Goal: Book appointment/travel/reservation

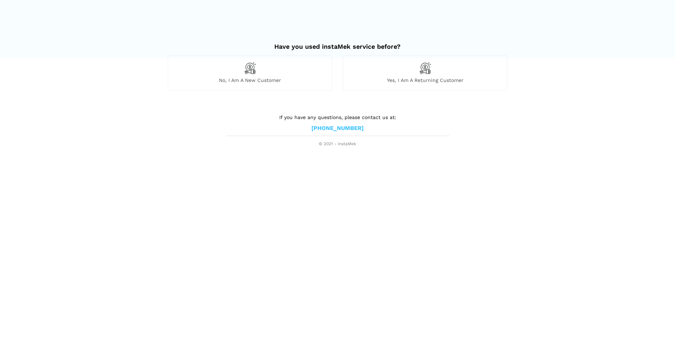
click at [262, 78] on span "No, I am a new customer" at bounding box center [250, 80] width 164 height 6
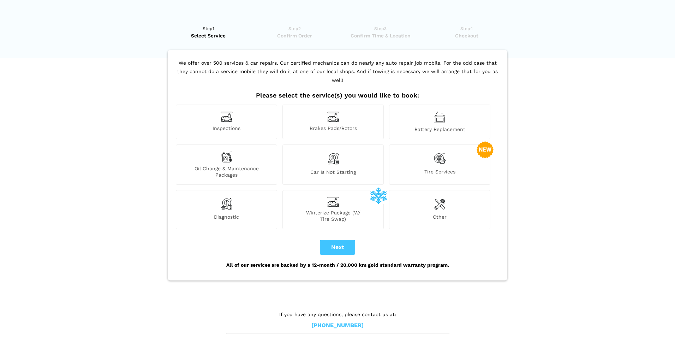
click at [336, 169] on span "Car is not starting" at bounding box center [333, 173] width 101 height 9
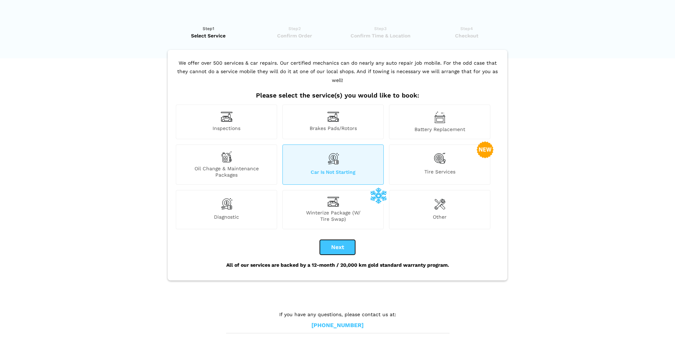
click at [335, 240] on button "Next" at bounding box center [337, 247] width 35 height 15
checkbox input "true"
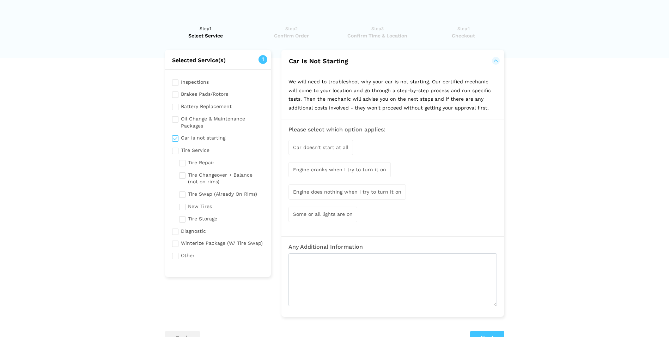
click at [340, 148] on span "Car doesn’t start at all" at bounding box center [320, 147] width 55 height 6
click at [345, 216] on span "Some or all lights are on" at bounding box center [323, 215] width 60 height 6
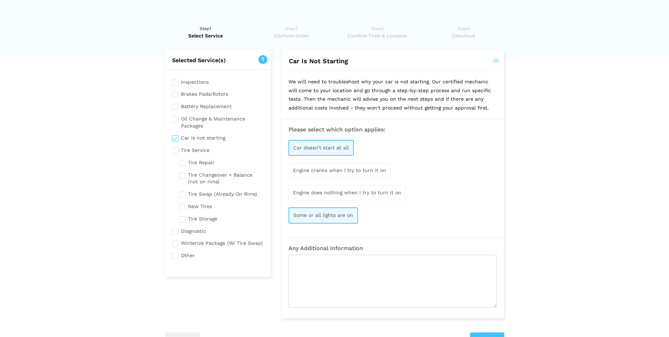
click at [348, 190] on span "Engine does nothing when I try to turn it on" at bounding box center [347, 192] width 108 height 6
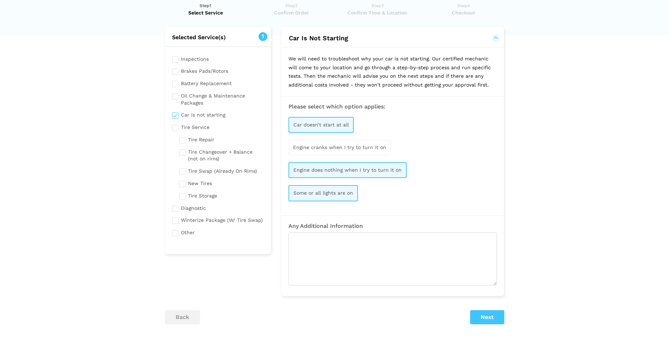
scroll to position [35, 0]
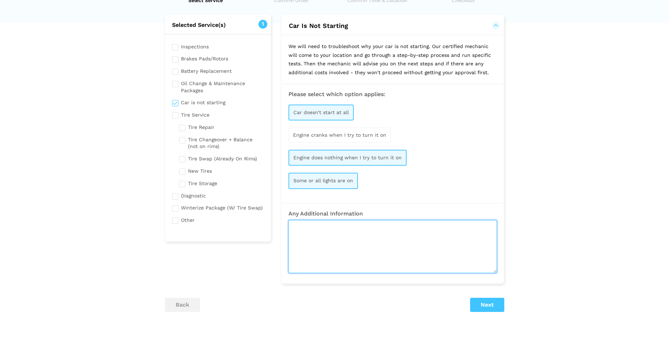
click at [310, 232] on textarea at bounding box center [393, 246] width 209 height 53
click at [302, 243] on textarea at bounding box center [393, 246] width 209 height 53
type textarea "i"
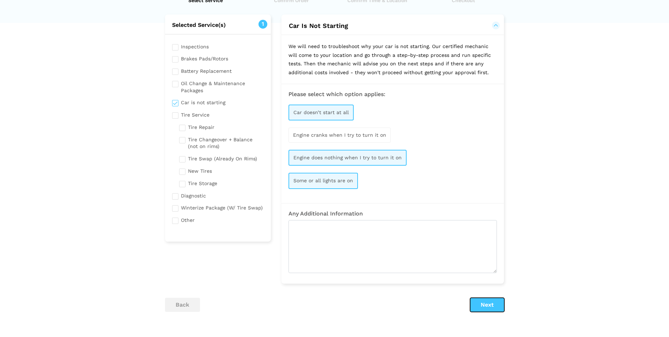
click at [490, 305] on button "Next" at bounding box center [487, 304] width 34 height 14
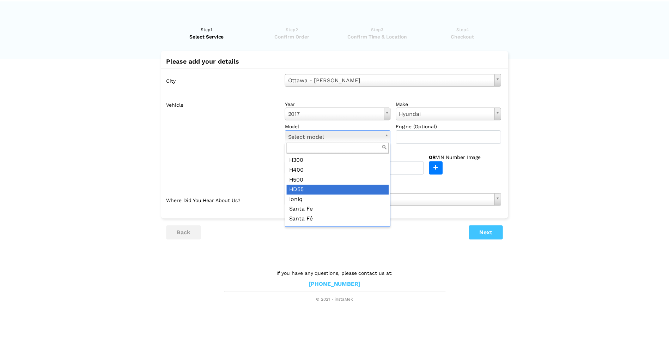
scroll to position [141, 0]
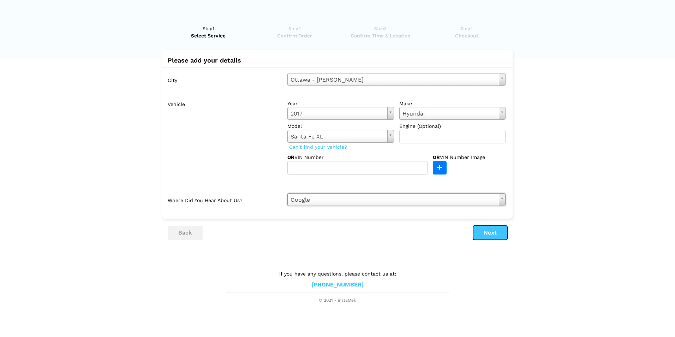
click at [481, 235] on button "Next" at bounding box center [490, 232] width 34 height 14
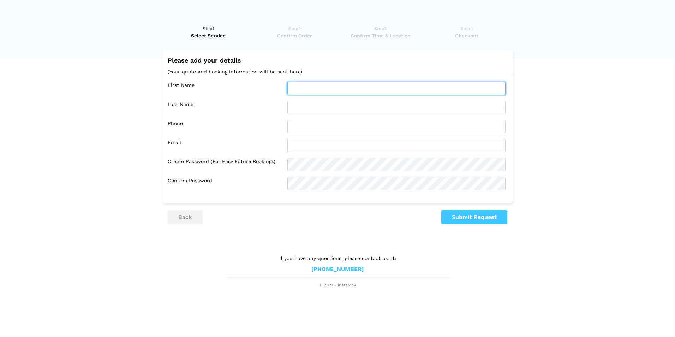
click at [324, 90] on input "text" at bounding box center [396, 87] width 218 height 13
type input "Miling"
type input "Cezard"
type input "6132617709"
type input "[EMAIL_ADDRESS][DOMAIN_NAME]"
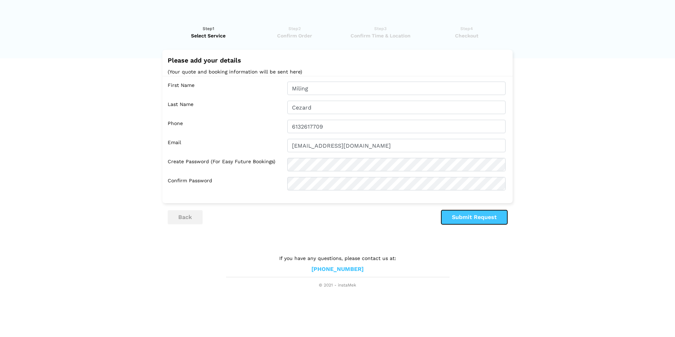
click at [484, 215] on button "Submit Request" at bounding box center [474, 217] width 66 height 14
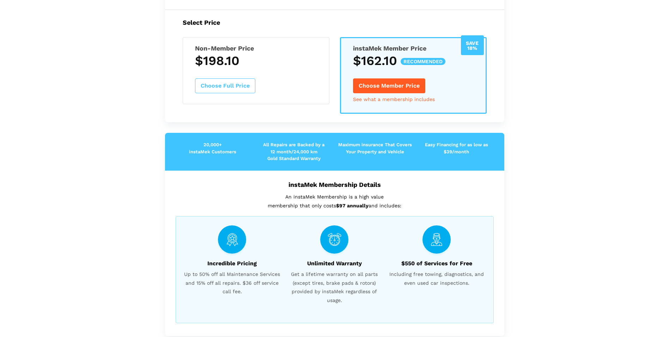
scroll to position [109, 0]
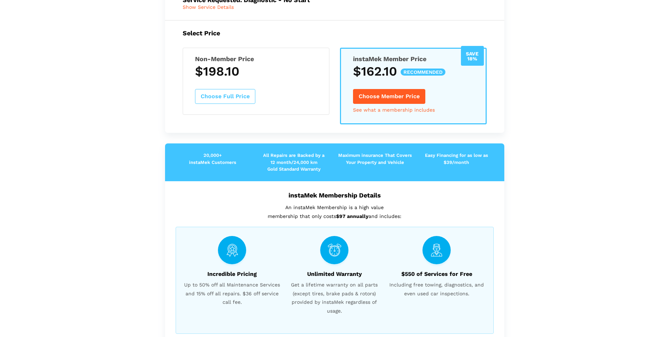
click at [278, 61] on h5 "Non-Member Price" at bounding box center [256, 58] width 122 height 7
click at [278, 78] on h3 "$198.10" at bounding box center [256, 71] width 122 height 15
click at [279, 105] on div "Non-Member Price $198.10 Choose Full Price" at bounding box center [256, 81] width 147 height 67
click at [244, 97] on button "Choose Full Price" at bounding box center [225, 96] width 60 height 15
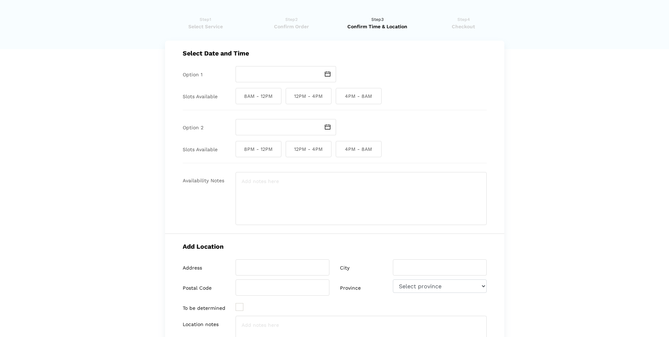
scroll to position [0, 0]
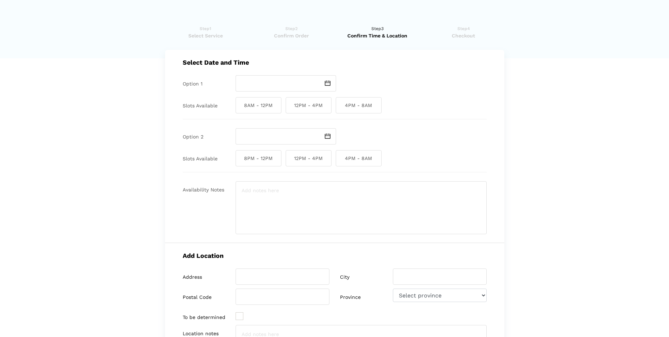
click at [329, 83] on img at bounding box center [328, 82] width 6 height 5
click at [260, 127] on td "2" at bounding box center [260, 122] width 8 height 8
type input "[DATE]"
click at [322, 105] on span "12PM - 4PM" at bounding box center [309, 105] width 46 height 16
click at [290, 105] on input "12PM - 4PM" at bounding box center [288, 105] width 5 height 16
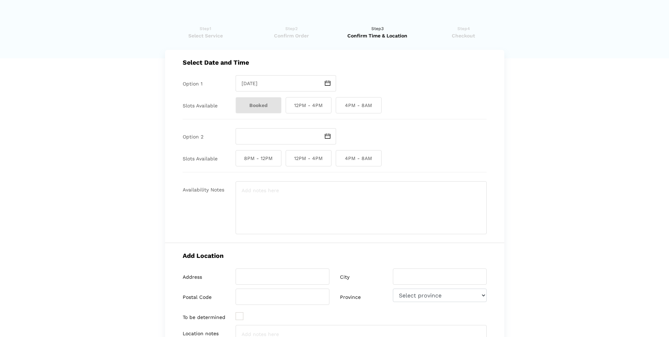
checkbox input "true"
click at [332, 136] on span at bounding box center [328, 136] width 16 height 16
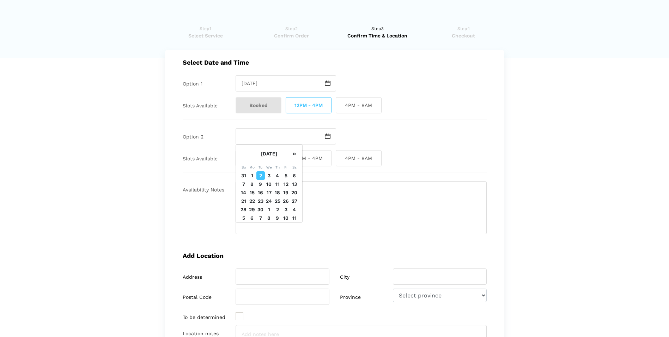
click at [269, 180] on td "3" at bounding box center [269, 175] width 8 height 8
type input "[DATE]"
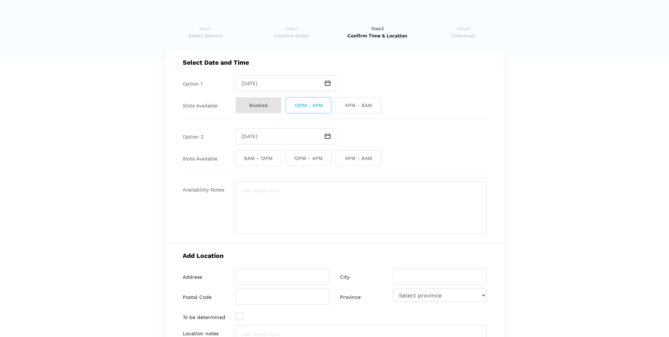
click at [273, 162] on span "8AM - 12PM" at bounding box center [259, 158] width 46 height 16
click at [240, 162] on input "8AM - 12PM" at bounding box center [238, 158] width 5 height 16
checkbox input "true"
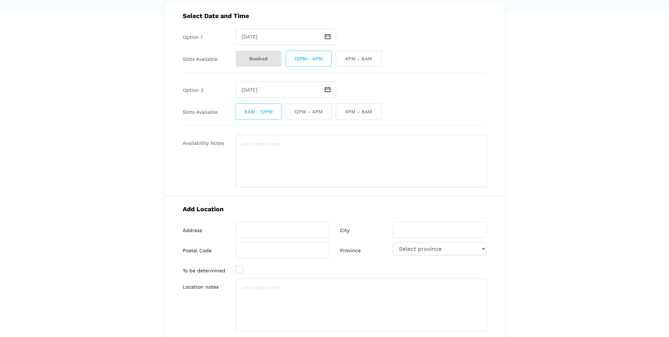
scroll to position [71, 0]
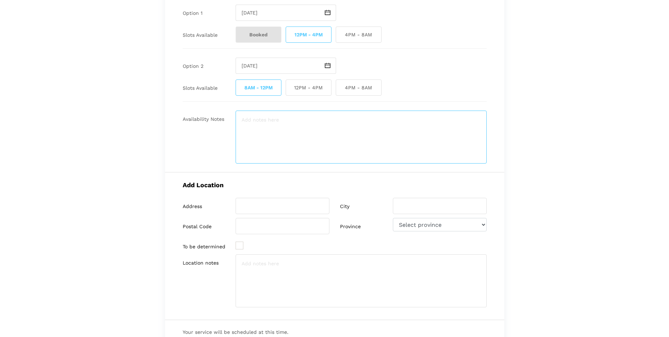
click at [281, 127] on textarea at bounding box center [361, 136] width 251 height 53
click at [280, 205] on input "search" at bounding box center [283, 206] width 94 height 16
click at [278, 204] on input "search" at bounding box center [283, 206] width 94 height 16
type input "[STREET_ADDRESS]"
select select "ON"
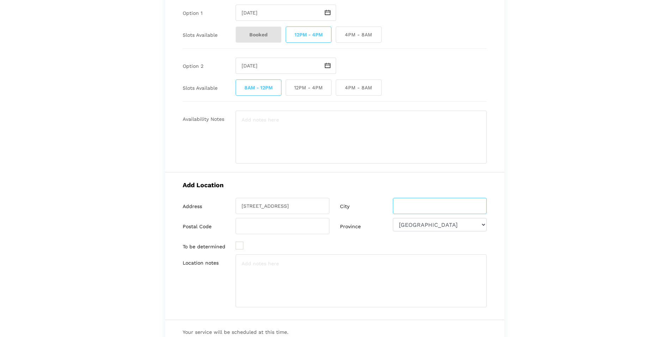
click at [406, 207] on input "search" at bounding box center [440, 206] width 94 height 16
type input "[GEOGRAPHIC_DATA]"
click at [300, 226] on input "search" at bounding box center [283, 226] width 94 height 16
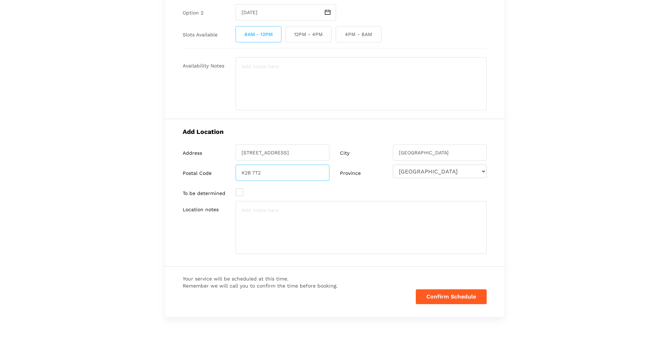
scroll to position [141, 0]
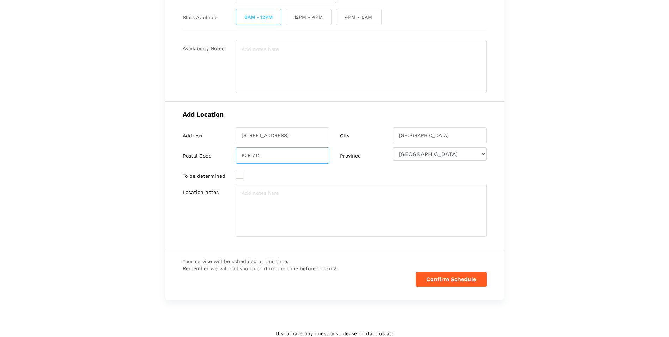
type input "K2B 7T2"
click at [312, 136] on input "[STREET_ADDRESS]" at bounding box center [283, 135] width 94 height 16
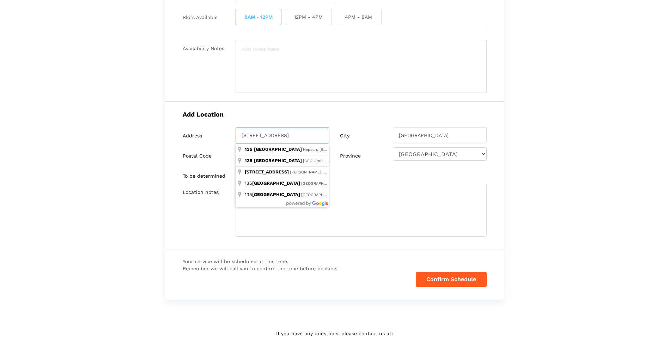
click at [243, 135] on input "[STREET_ADDRESS]" at bounding box center [283, 135] width 94 height 16
type input "[STREET_ADDRESS]"
click at [368, 229] on textarea at bounding box center [361, 209] width 251 height 53
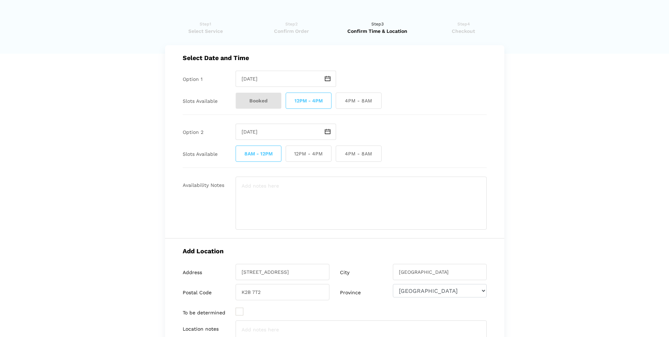
scroll to position [0, 0]
